Goal: Check status

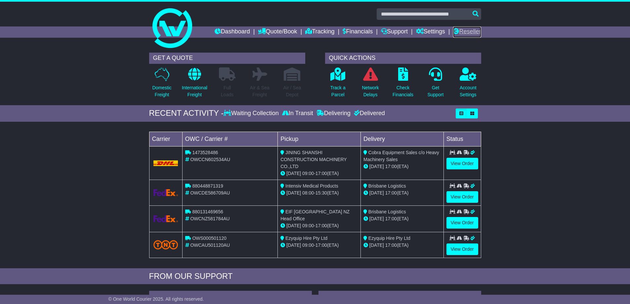
click at [475, 30] on link "Reseller" at bounding box center [467, 31] width 28 height 11
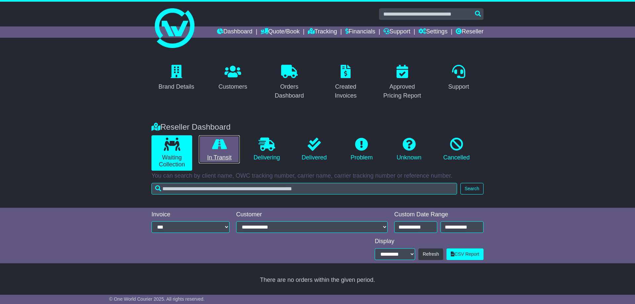
click at [228, 146] on link "In Transit" at bounding box center [219, 149] width 41 height 28
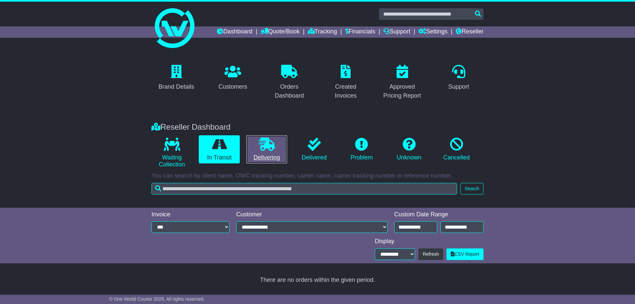
click at [269, 151] on link "Delivering" at bounding box center [266, 149] width 41 height 28
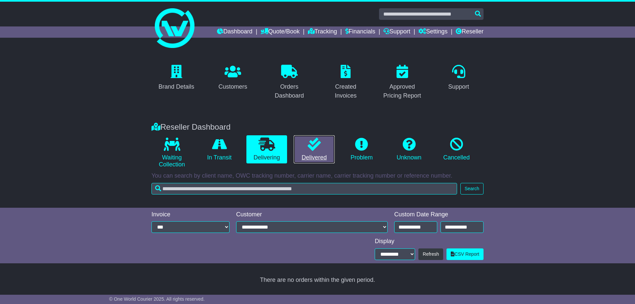
click at [305, 151] on link "Delivered" at bounding box center [314, 149] width 41 height 28
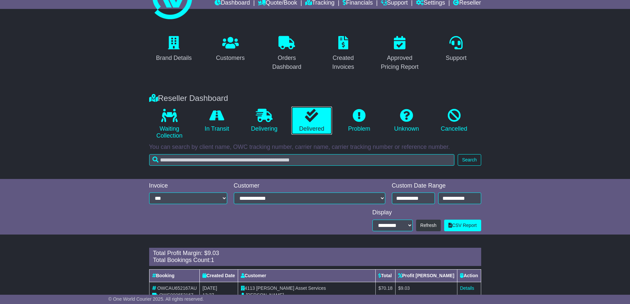
scroll to position [50, 0]
